Goal: Task Accomplishment & Management: Use online tool/utility

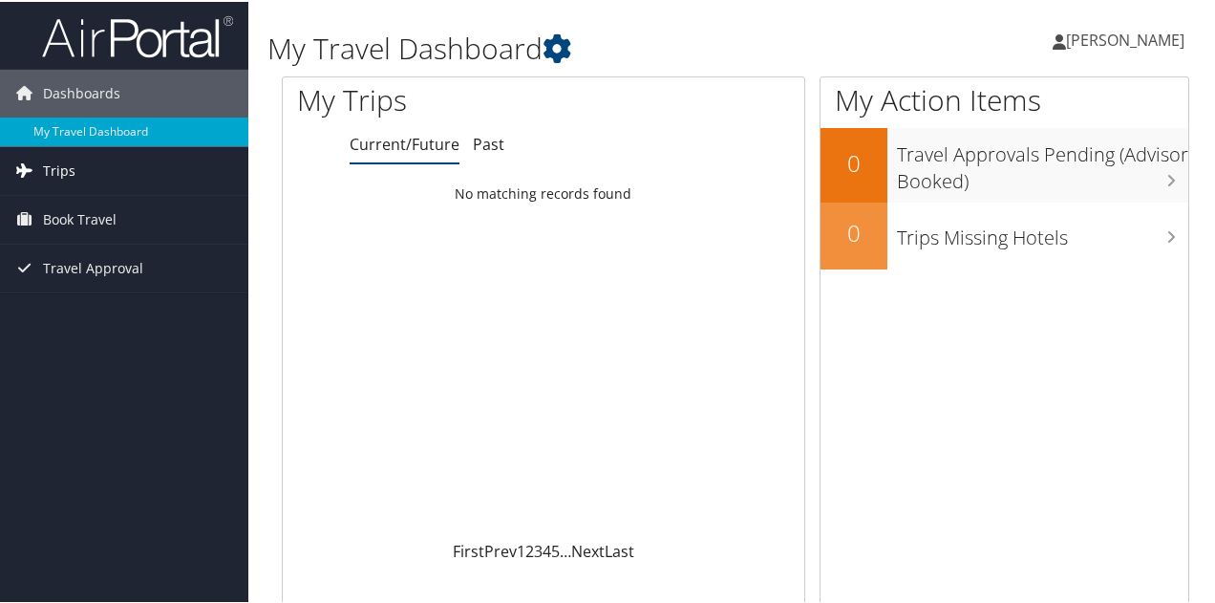
click at [157, 159] on link "Trips" at bounding box center [124, 169] width 248 height 48
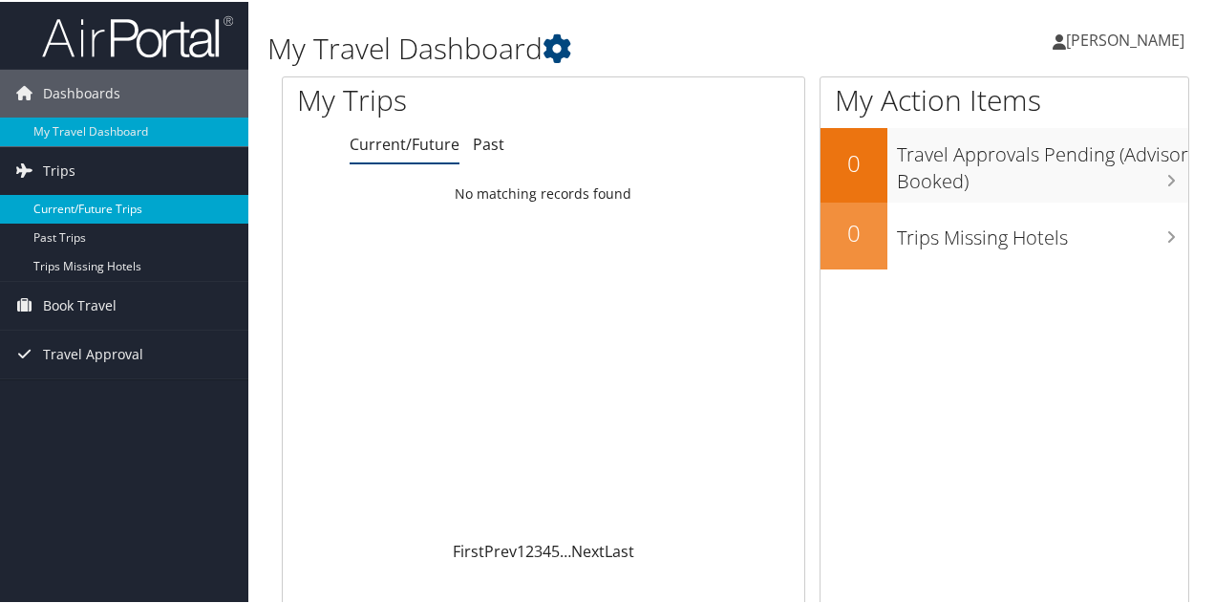
click at [101, 204] on link "Current/Future Trips" at bounding box center [124, 207] width 248 height 29
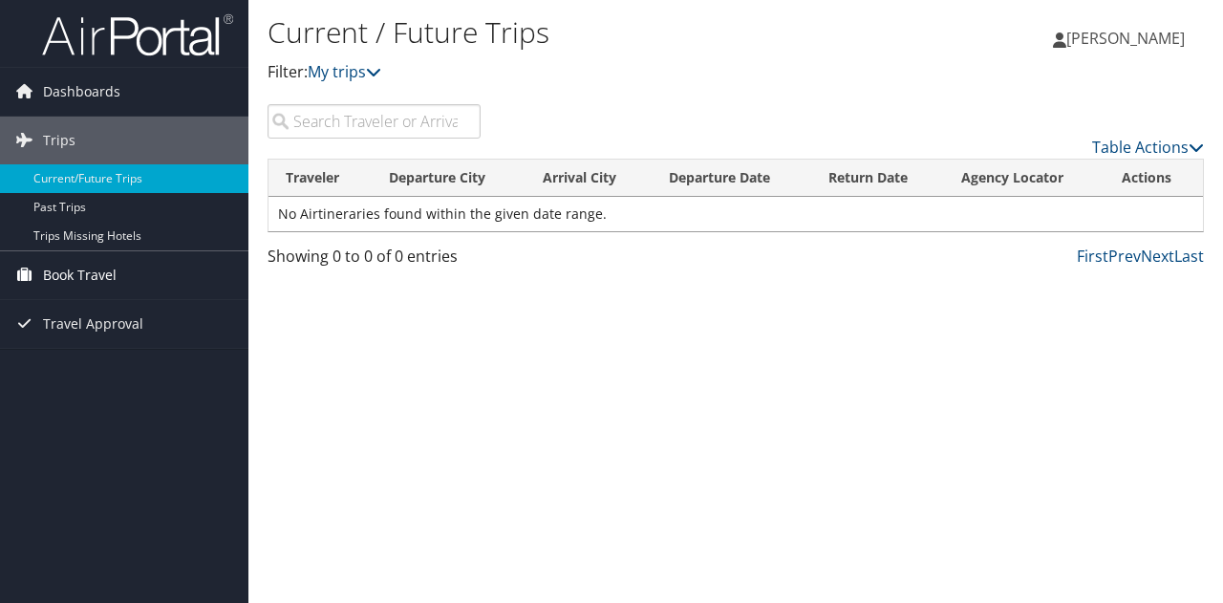
click at [97, 263] on span "Book Travel" at bounding box center [80, 275] width 74 height 48
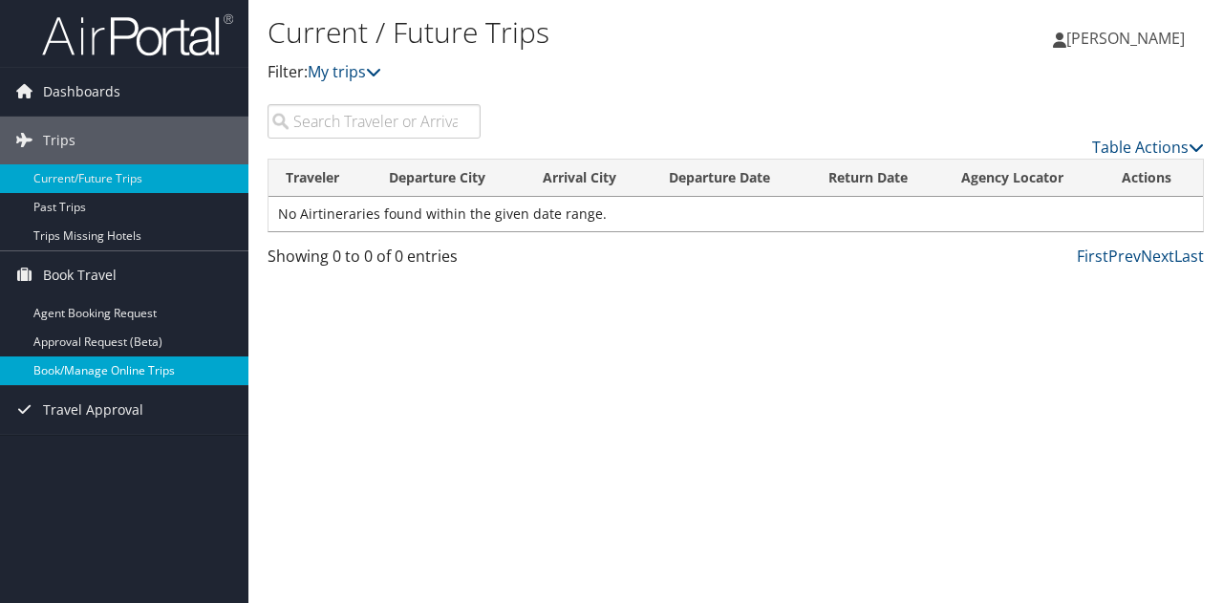
click at [139, 366] on link "Book/Manage Online Trips" at bounding box center [124, 370] width 248 height 29
